Goal: Transaction & Acquisition: Purchase product/service

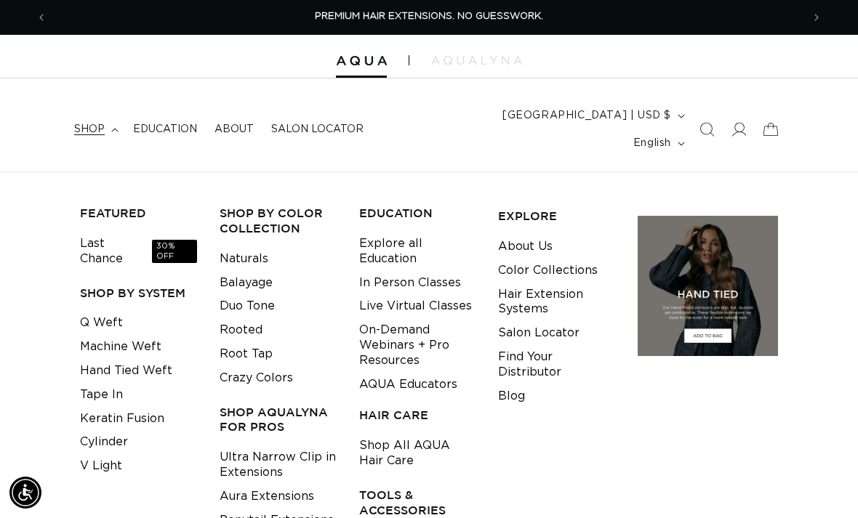
scroll to position [0, 754]
click at [105, 383] on link "Tape In" at bounding box center [101, 395] width 43 height 24
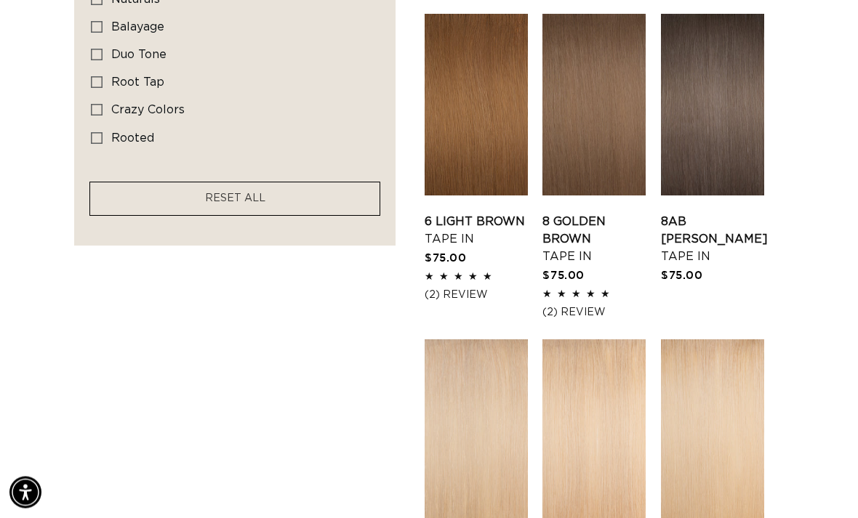
scroll to position [1181, 0]
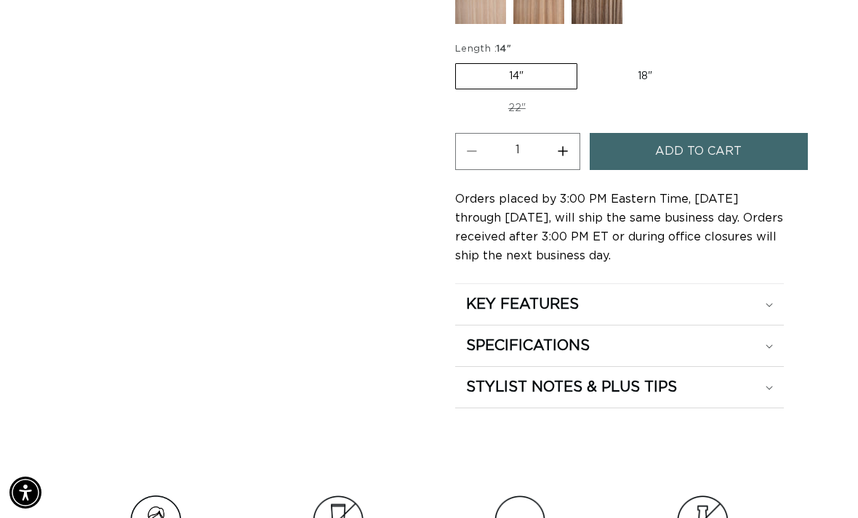
scroll to position [1140, 0]
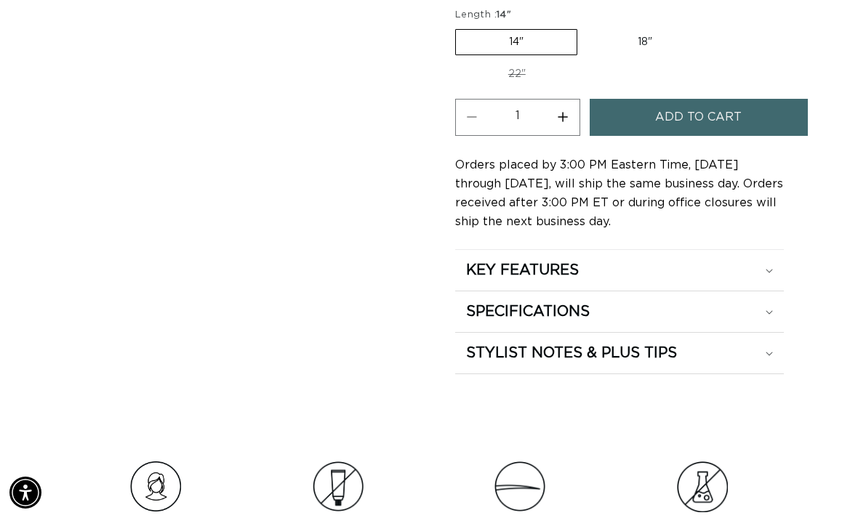
click at [769, 310] on icon at bounding box center [768, 312] width 7 height 4
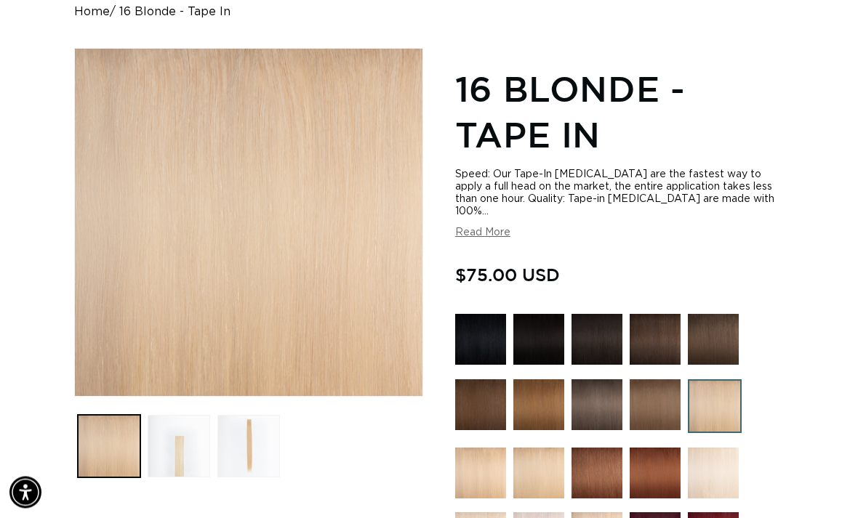
scroll to position [158, 0]
